Goal: Communication & Community: Answer question/provide support

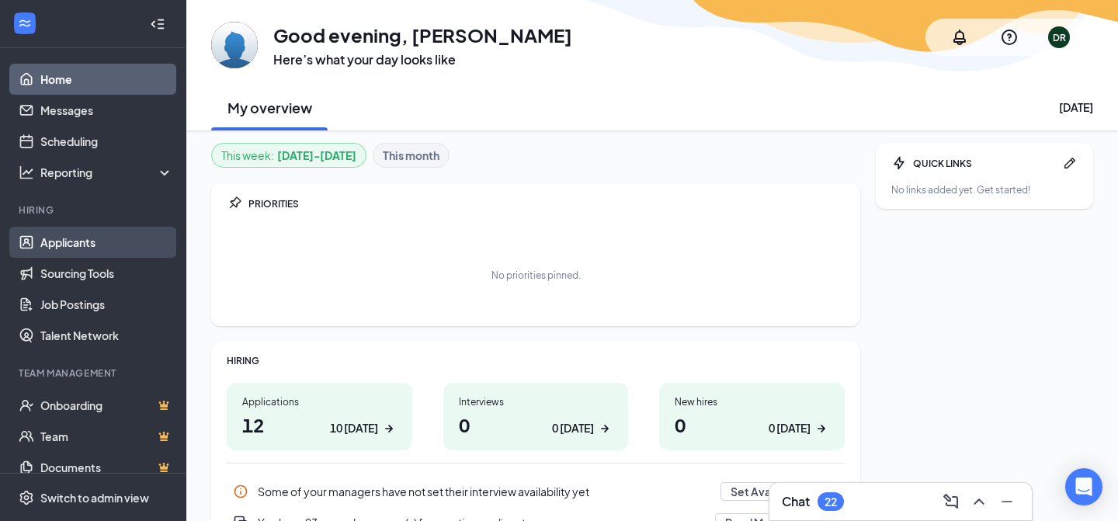
click at [85, 244] on link "Applicants" at bounding box center [106, 242] width 133 height 31
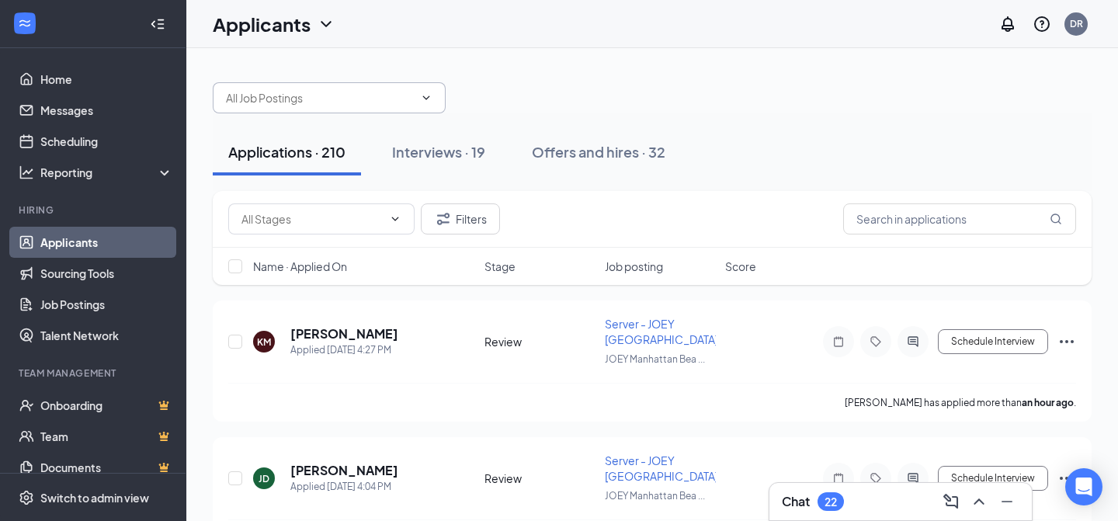
click at [398, 96] on input "text" at bounding box center [320, 97] width 188 height 17
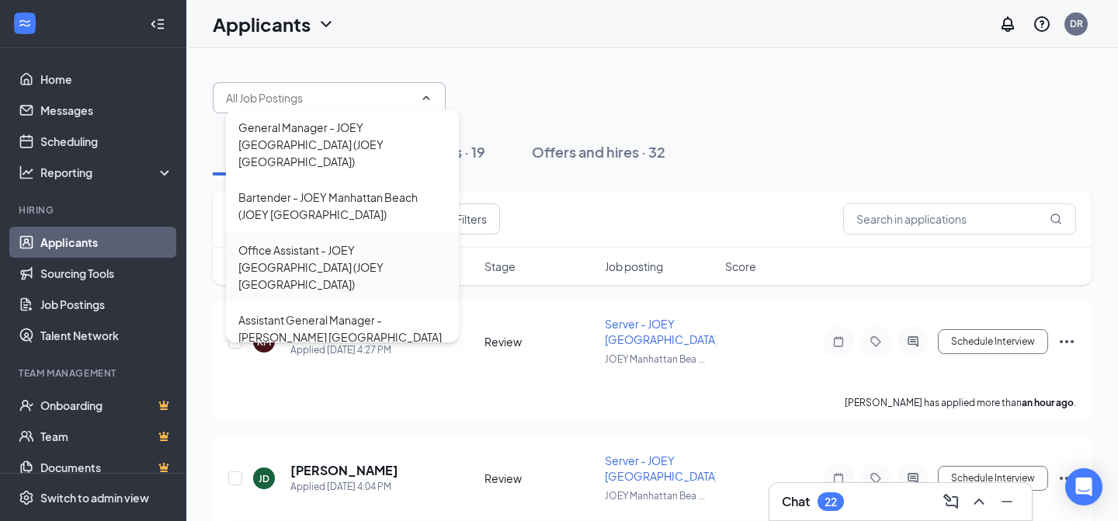
click at [344, 244] on div "Office Assistant - JOEY [GEOGRAPHIC_DATA] (JOEY [GEOGRAPHIC_DATA])" at bounding box center [342, 266] width 208 height 51
type input "Office Assistant - JOEY [GEOGRAPHIC_DATA] (JOEY [GEOGRAPHIC_DATA])"
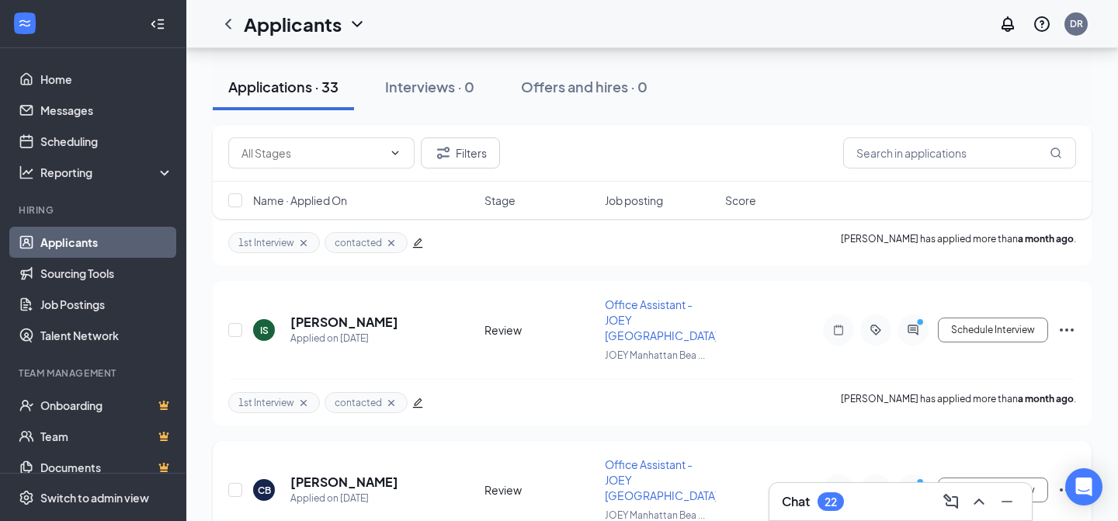
scroll to position [4891, 0]
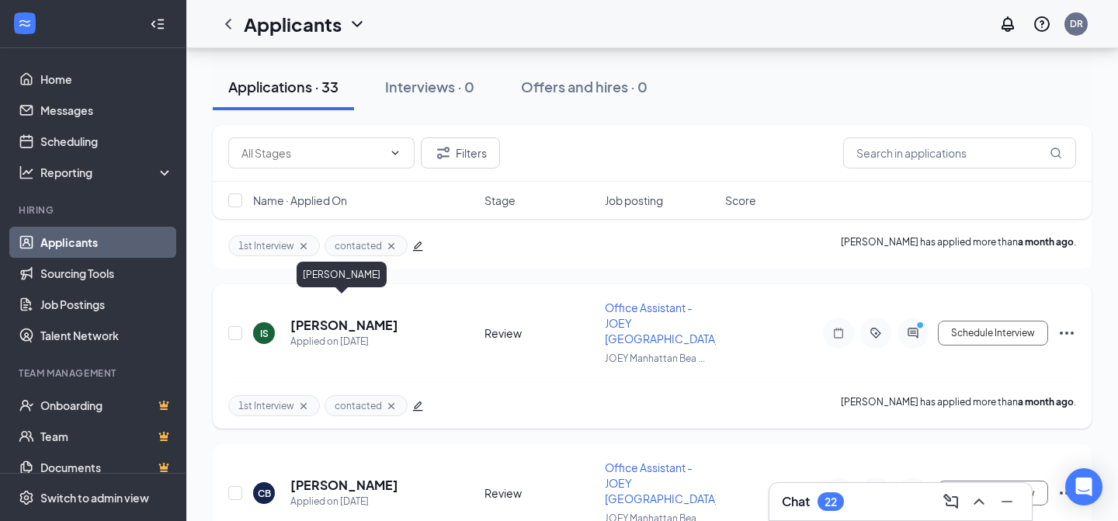
click at [355, 317] on h5 "[PERSON_NAME]" at bounding box center [344, 325] width 108 height 17
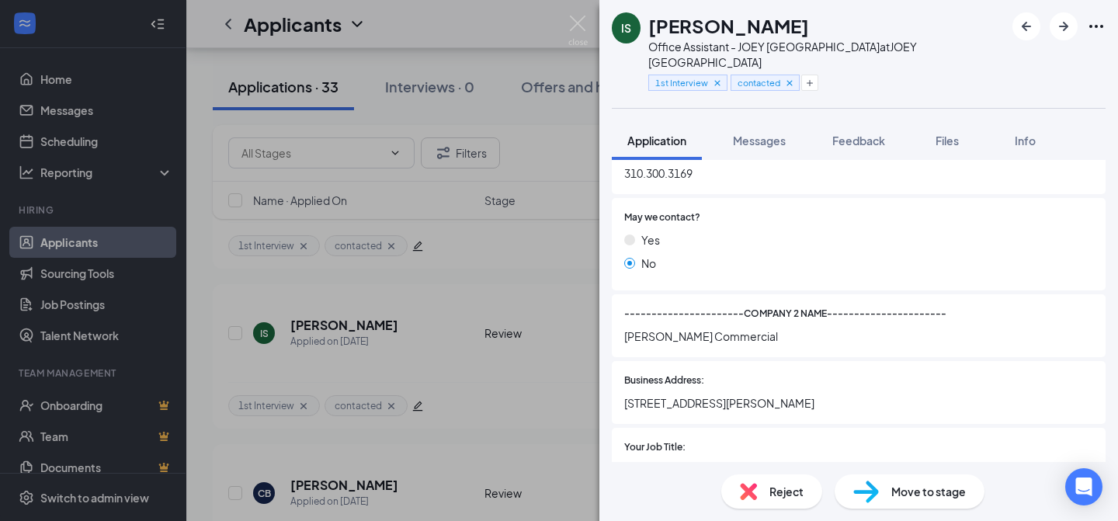
scroll to position [2171, 0]
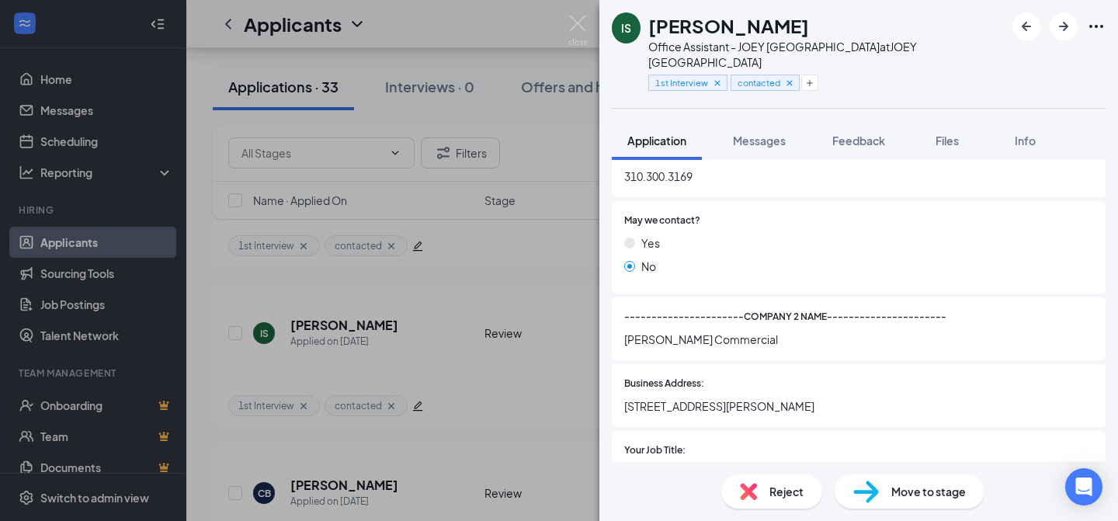
click at [507, 362] on div "IS [PERSON_NAME] Office Assistant - JOEY [GEOGRAPHIC_DATA] at JOEY [GEOGRAPHIC_…" at bounding box center [559, 260] width 1118 height 521
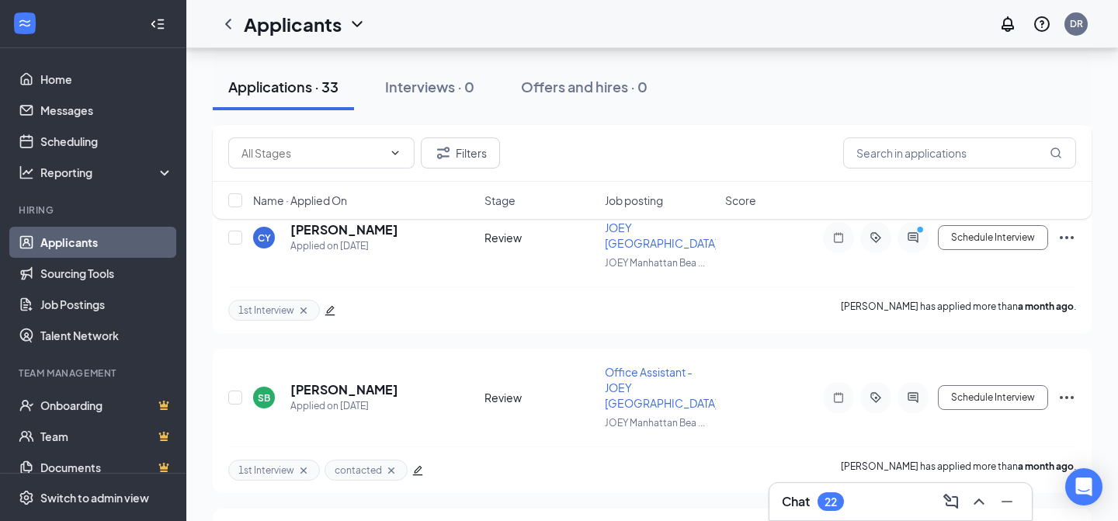
scroll to position [4954, 0]
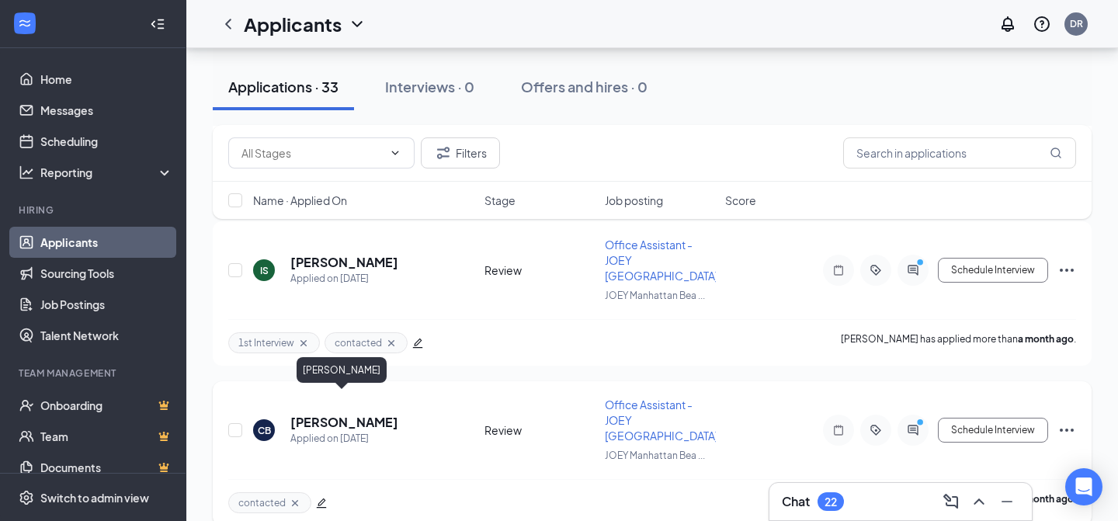
click at [375, 414] on h5 "[PERSON_NAME]" at bounding box center [344, 422] width 108 height 17
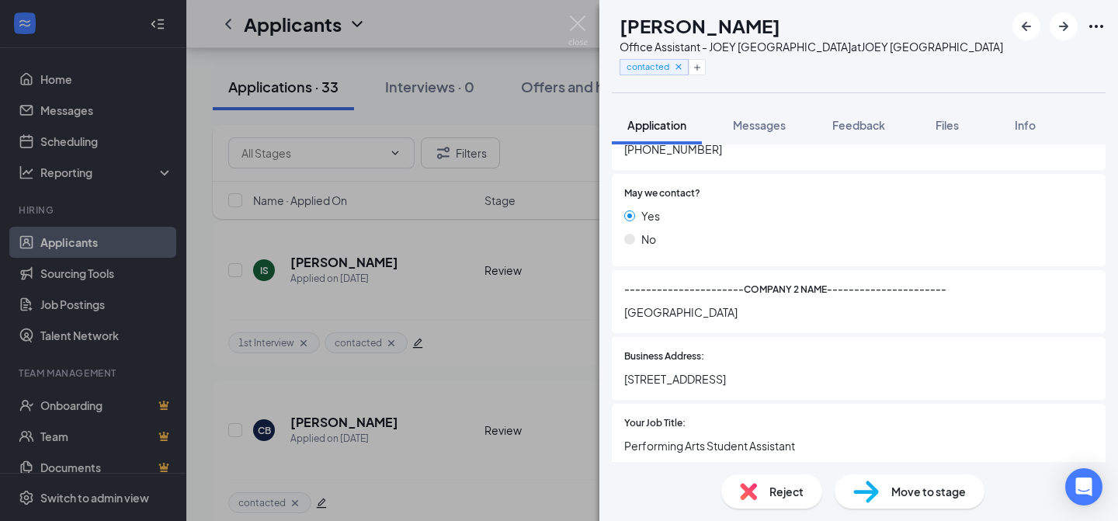
scroll to position [2215, 0]
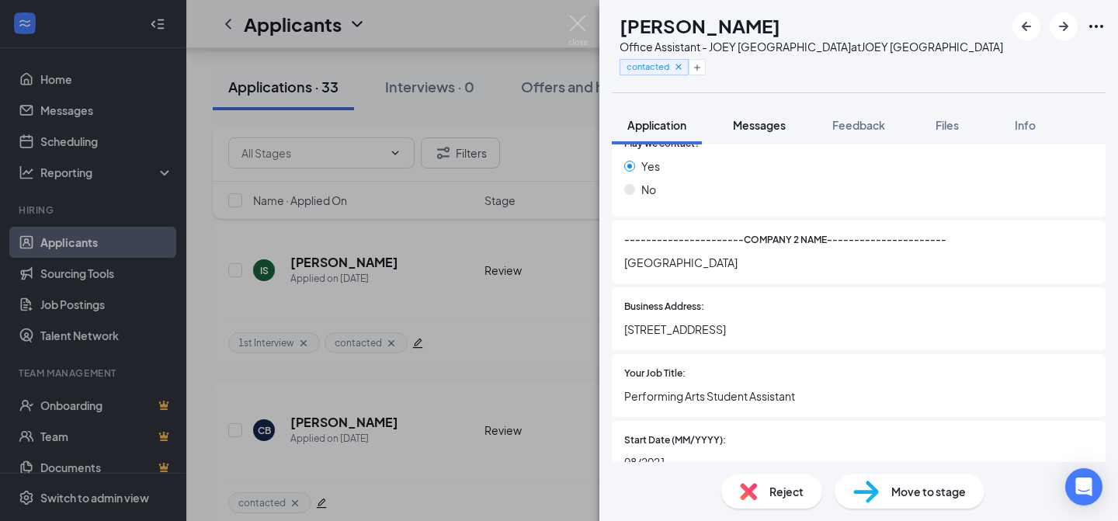
click at [772, 127] on span "Messages" at bounding box center [759, 125] width 53 height 14
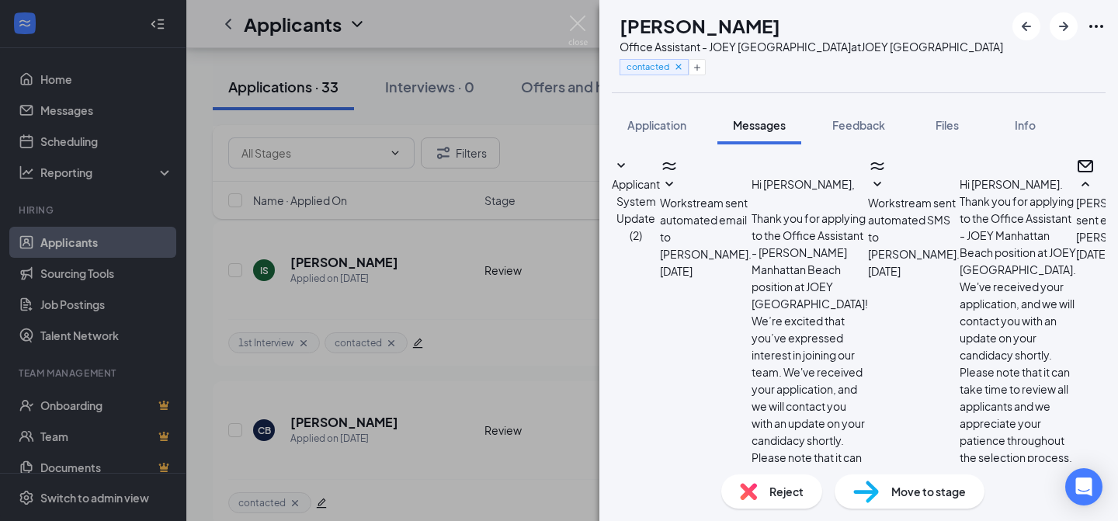
scroll to position [980, 0]
click at [666, 130] on span "Application" at bounding box center [656, 125] width 59 height 14
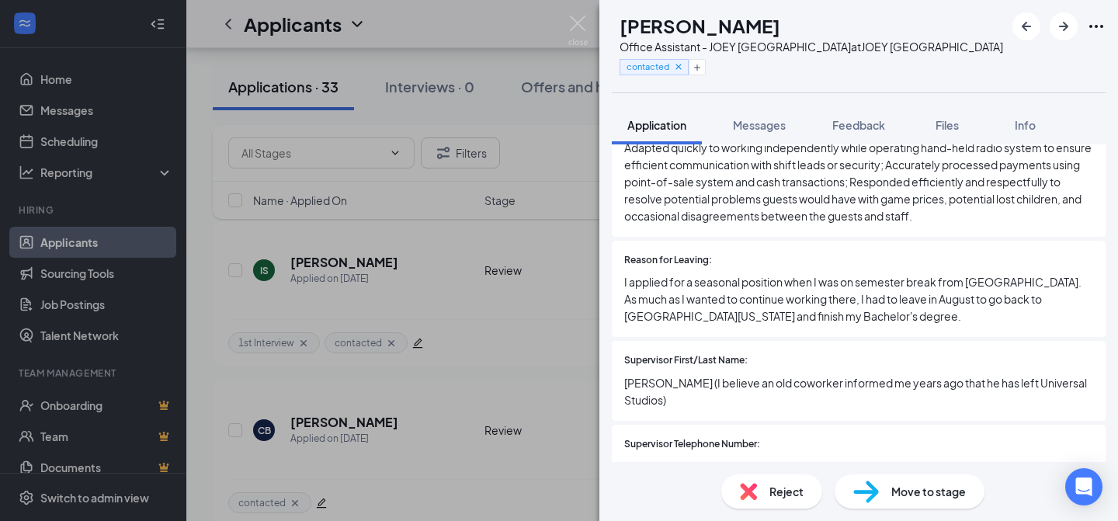
scroll to position [3453, 0]
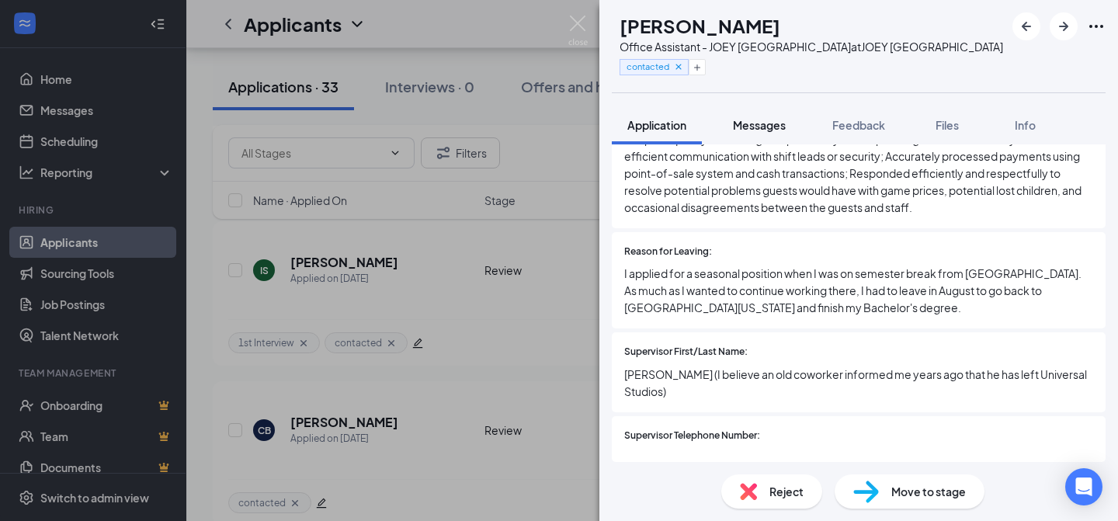
click at [764, 136] on button "Messages" at bounding box center [759, 125] width 84 height 39
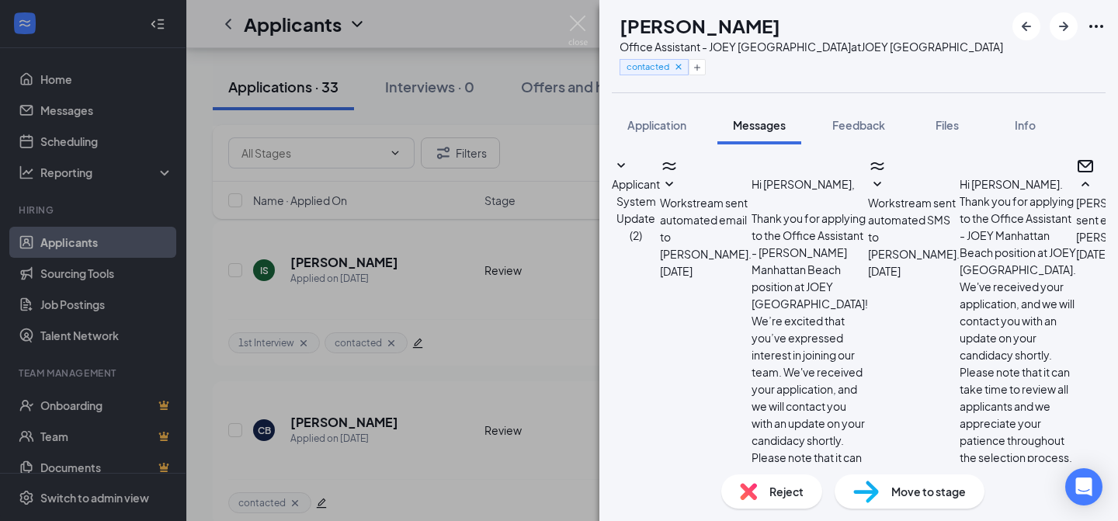
scroll to position [1060, 0]
click at [577, 22] on img at bounding box center [577, 31] width 19 height 30
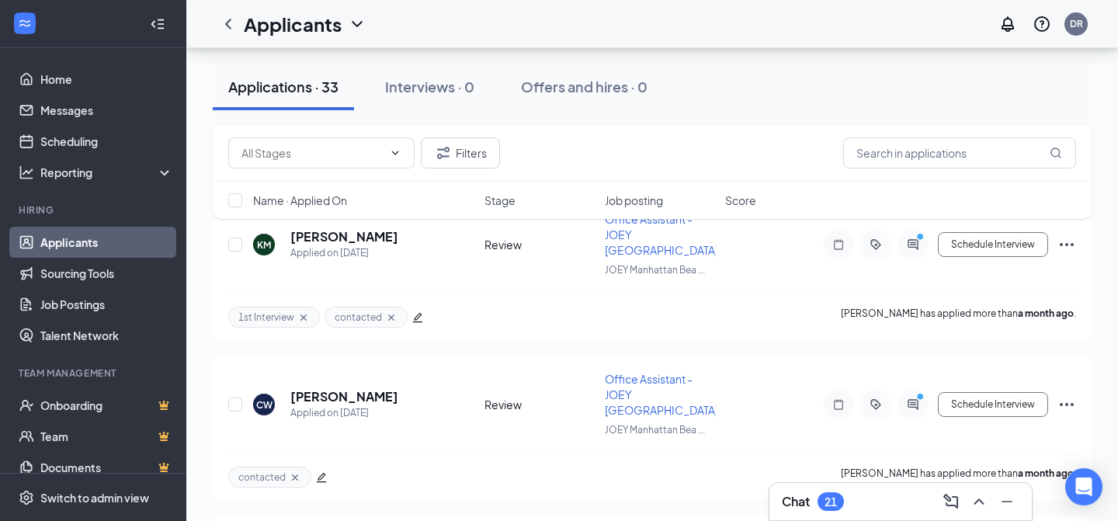
scroll to position [4346, 0]
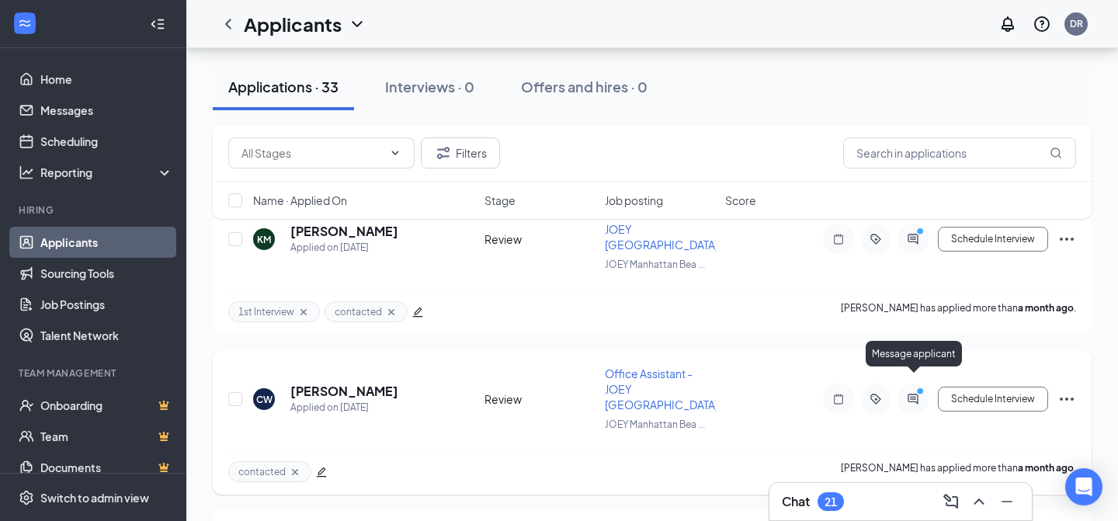
click at [914, 387] on icon "PrimaryDot" at bounding box center [922, 393] width 19 height 12
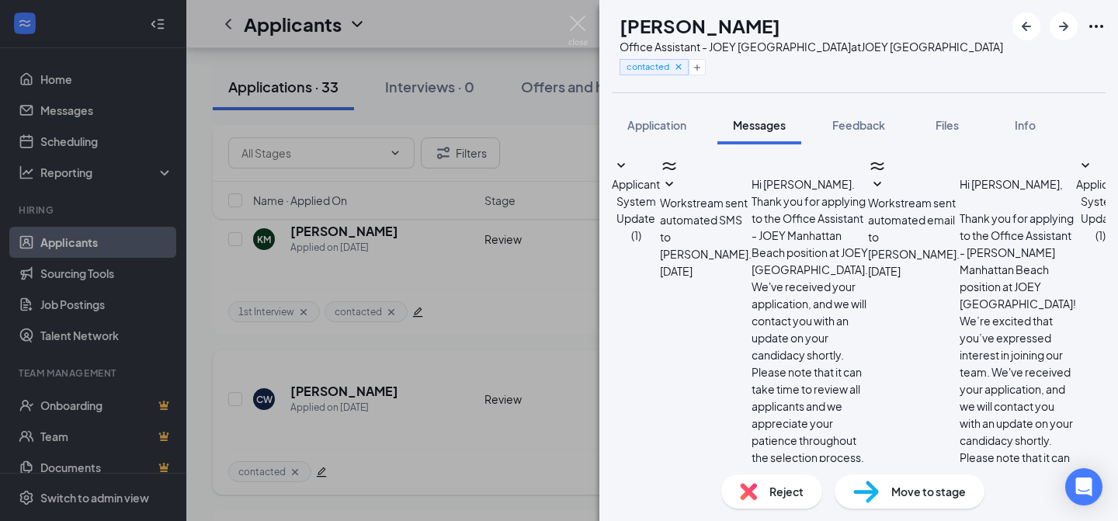
scroll to position [841, 0]
type textarea "Hi [PERSON_NAME], any chance you can come in for a 2nd interview with myself an…"
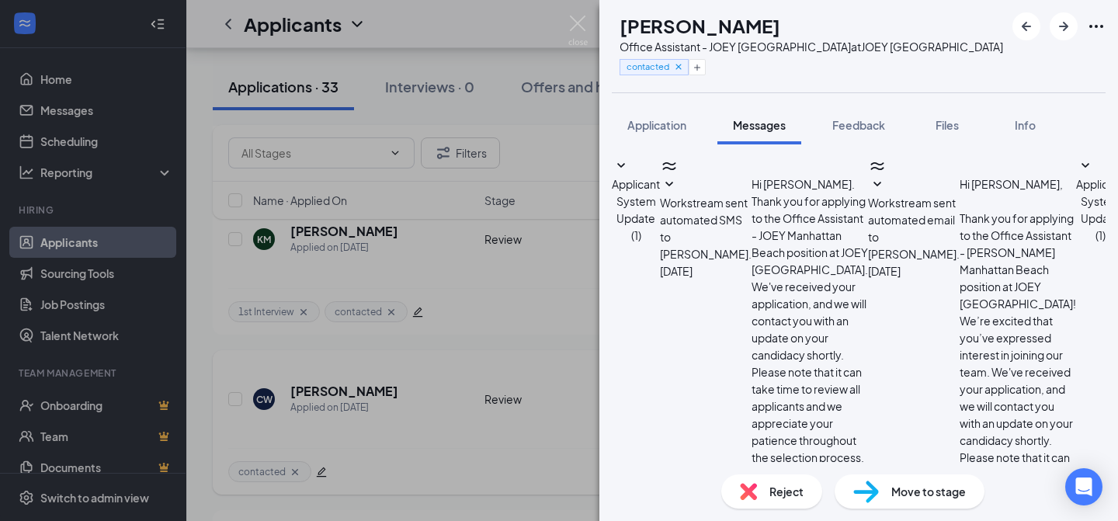
scroll to position [1118, 0]
click at [581, 23] on img at bounding box center [577, 31] width 19 height 30
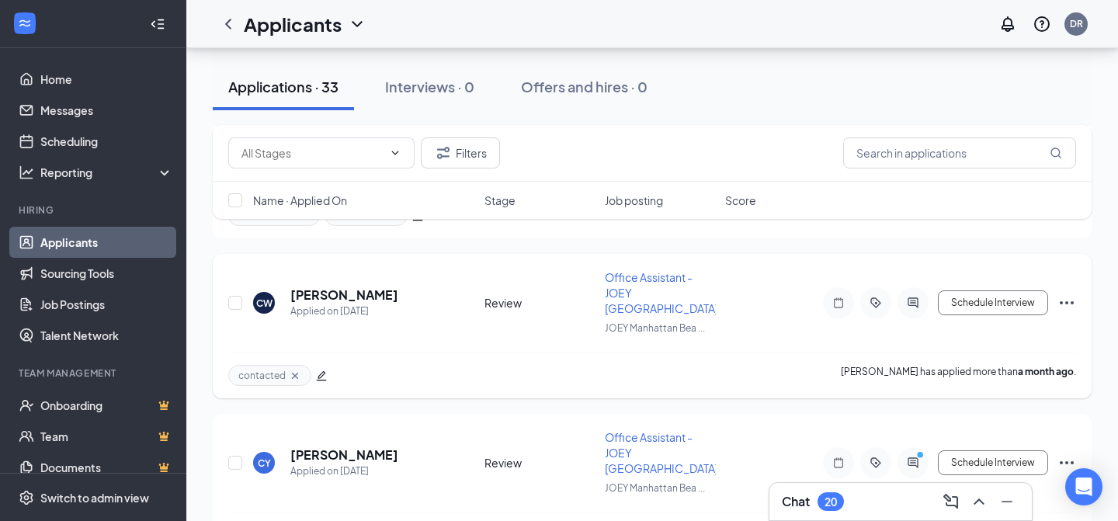
scroll to position [4433, 0]
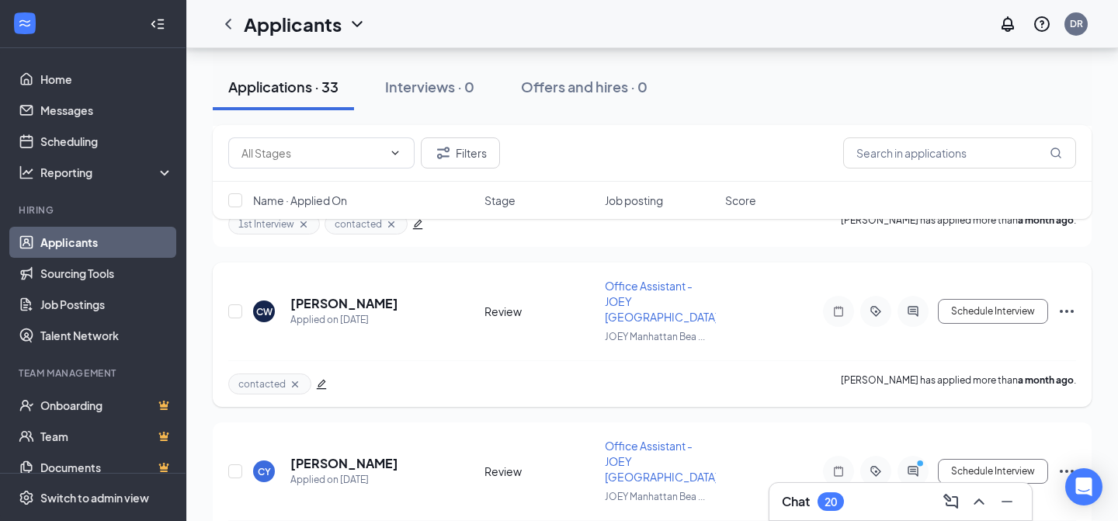
click at [321, 379] on icon "edit" at bounding box center [321, 384] width 11 height 11
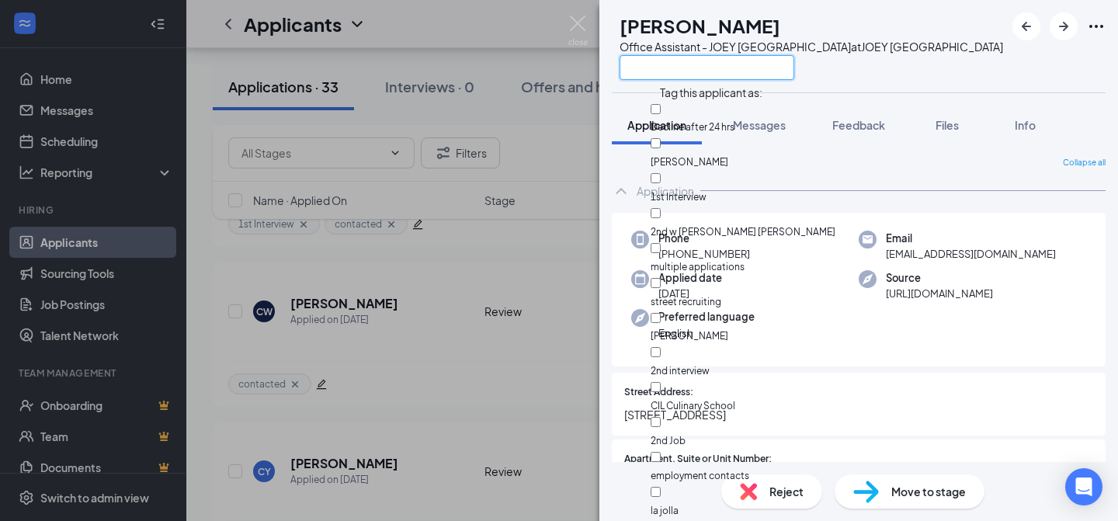
click at [709, 63] on input "text" at bounding box center [706, 67] width 175 height 25
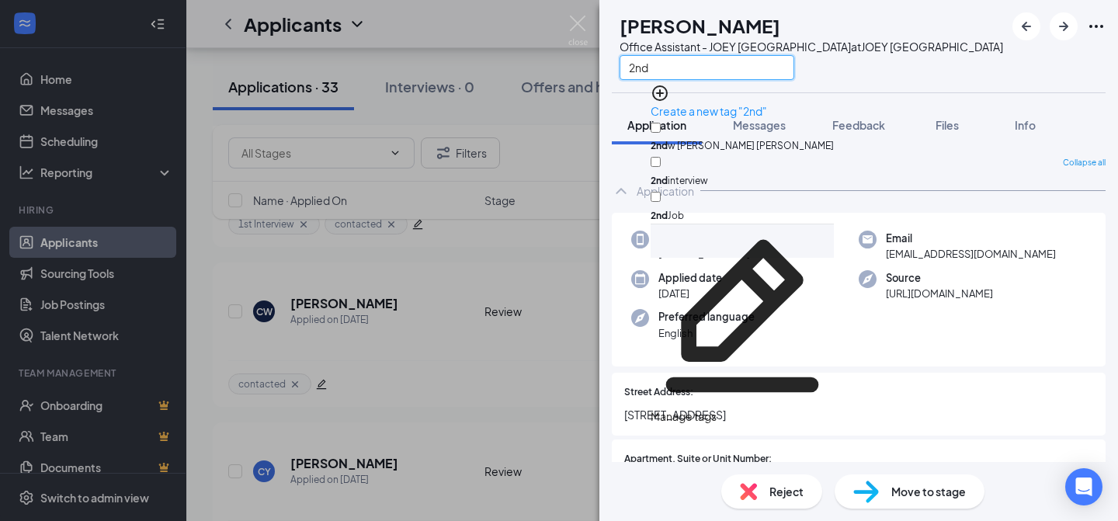
type input "2nd"
click at [660, 157] on input "2nd interview" at bounding box center [655, 162] width 10 height 10
checkbox input "true"
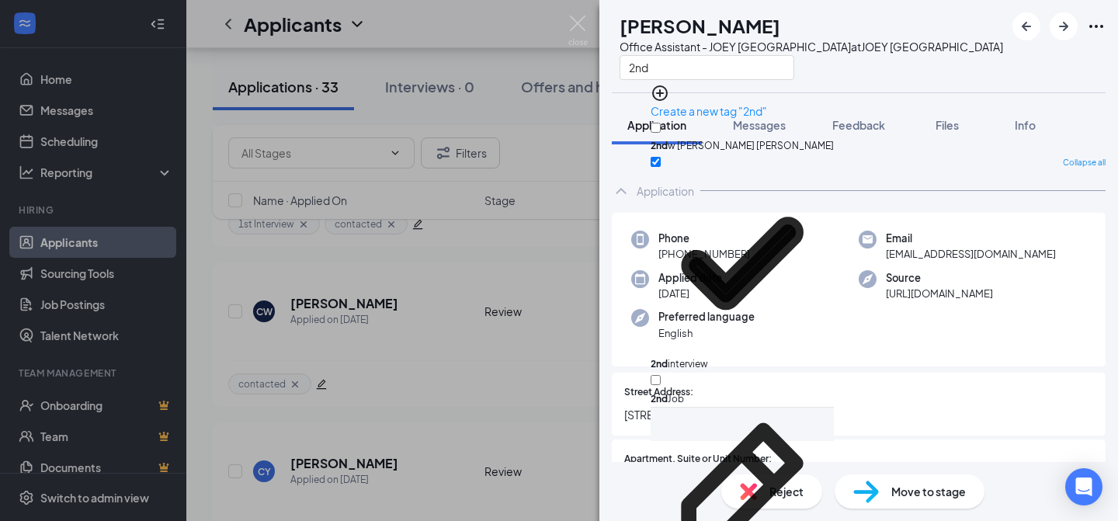
click at [619, 68] on div "CW [PERSON_NAME] Office Assistant - JOEY [GEOGRAPHIC_DATA] at JOEY [GEOGRAPHIC_…" at bounding box center [807, 46] width 391 height 68
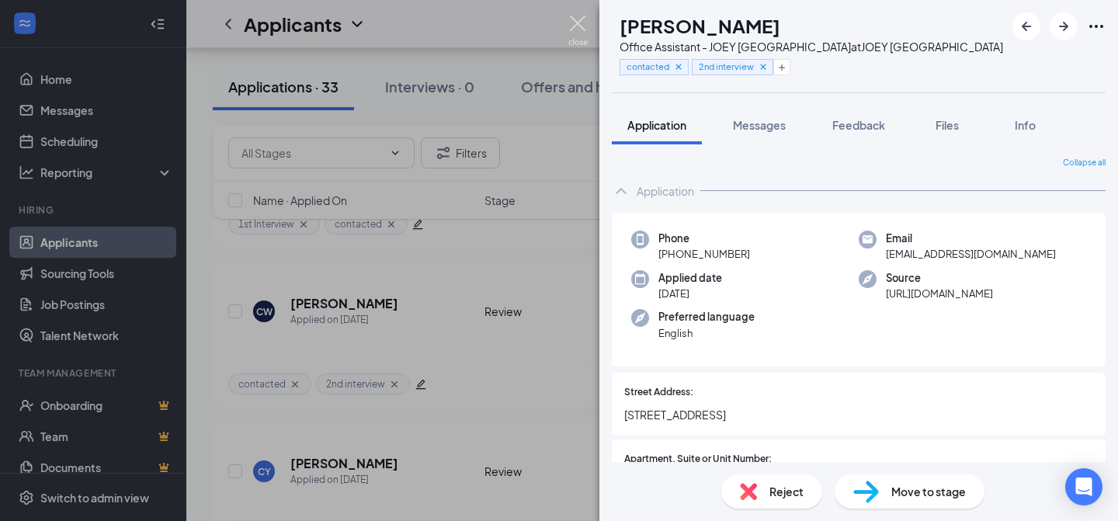
click at [577, 25] on img at bounding box center [577, 31] width 19 height 30
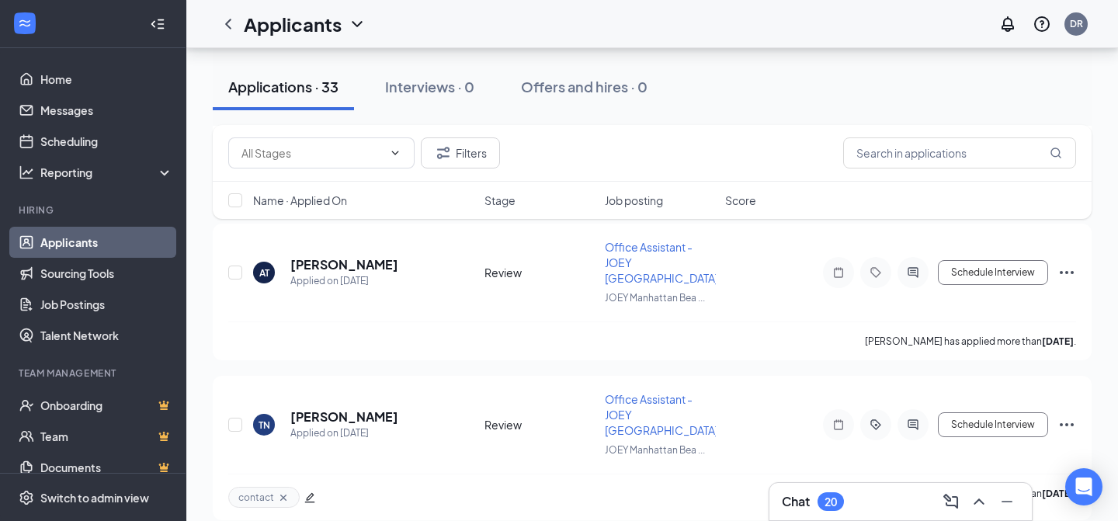
scroll to position [2724, 0]
